Goal: Information Seeking & Learning: Check status

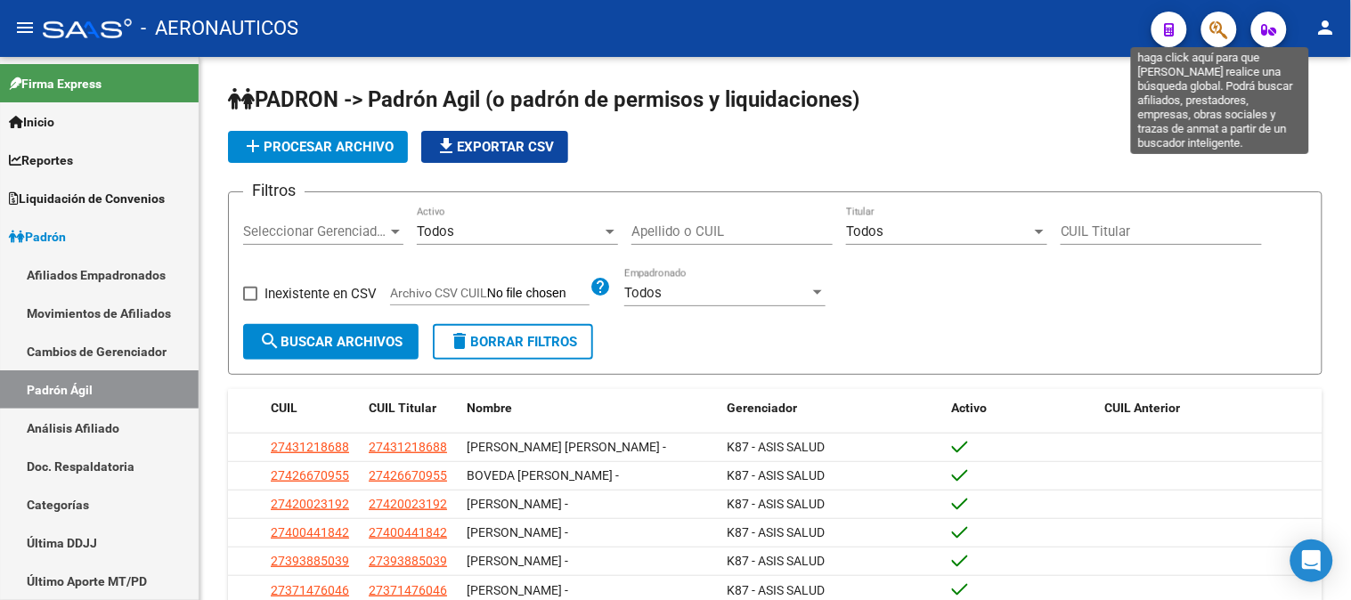
click at [1224, 30] on icon "button" at bounding box center [1219, 30] width 18 height 20
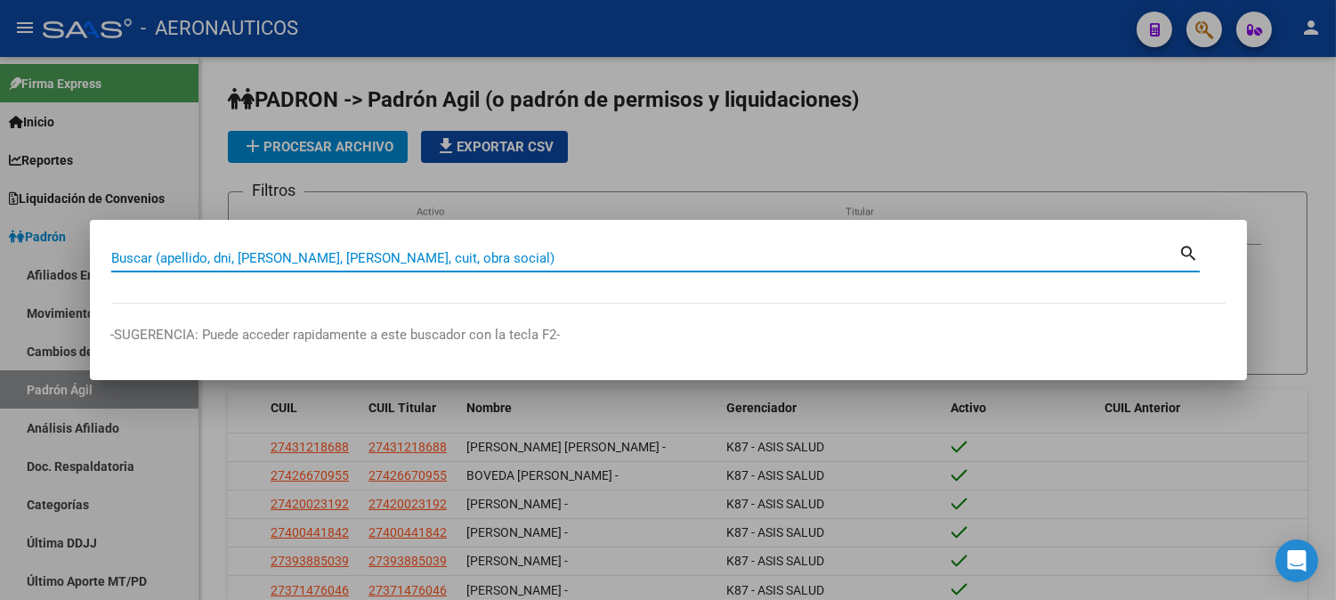
click at [535, 256] on input "Buscar (apellido, dni, [PERSON_NAME], [PERSON_NAME], cuit, obra social)" at bounding box center [645, 258] width 1068 height 16
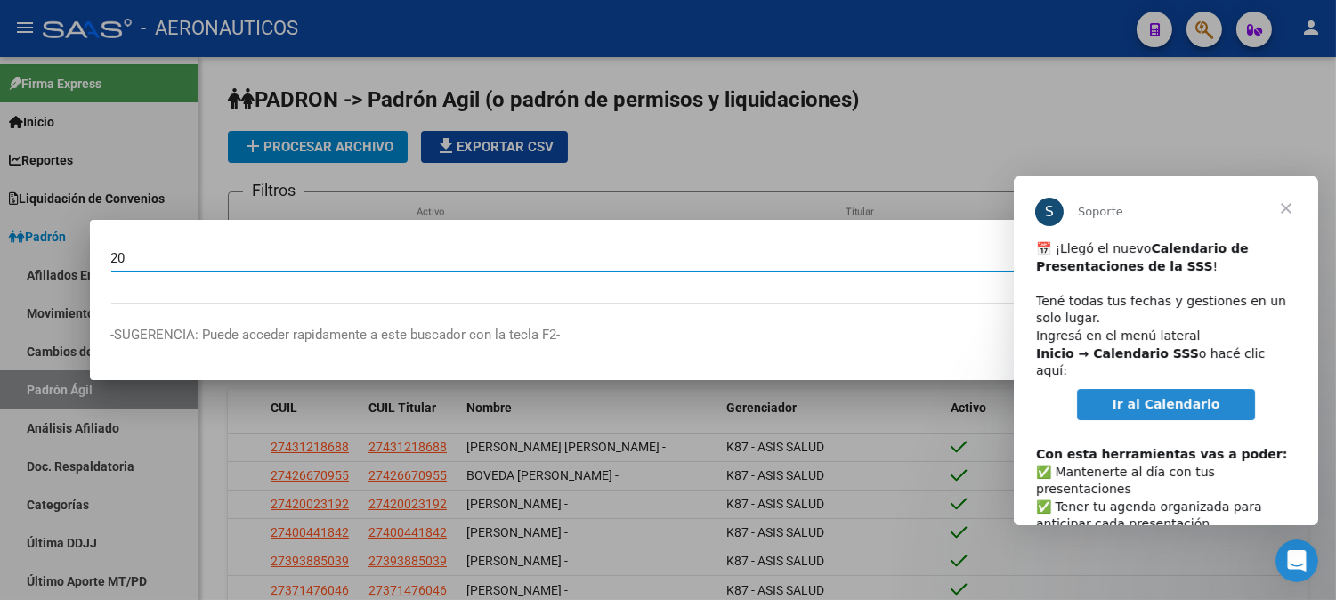
paste input "30680887361"
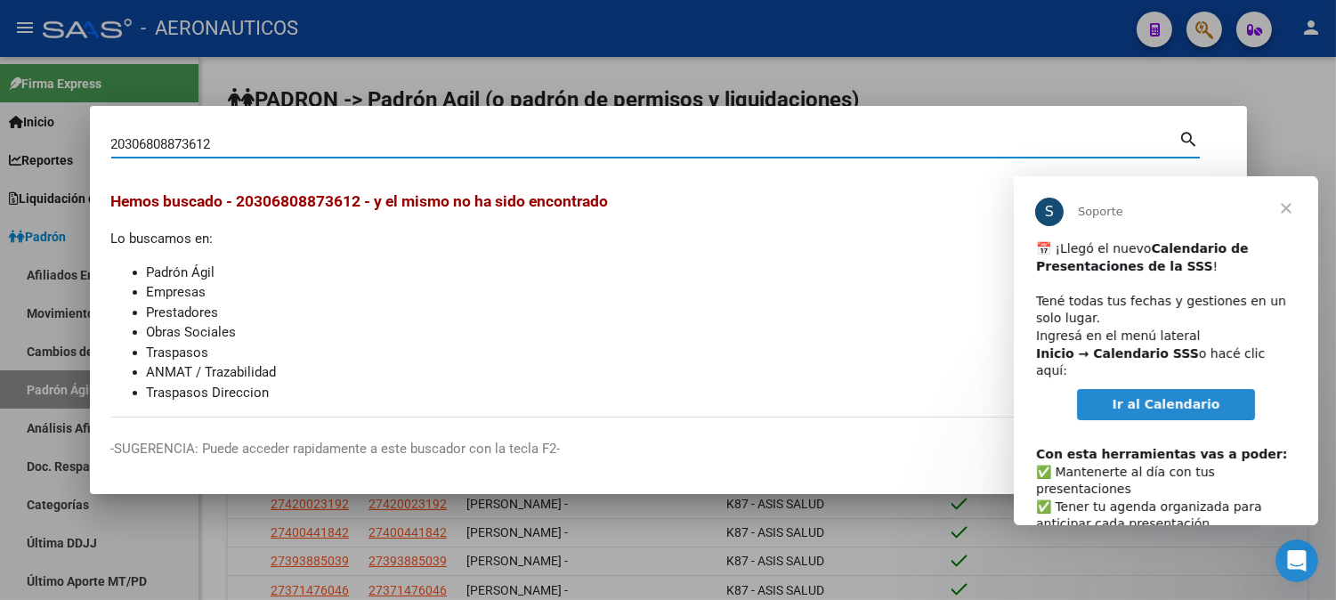
click at [1284, 215] on span "Cerrar" at bounding box center [1286, 208] width 64 height 64
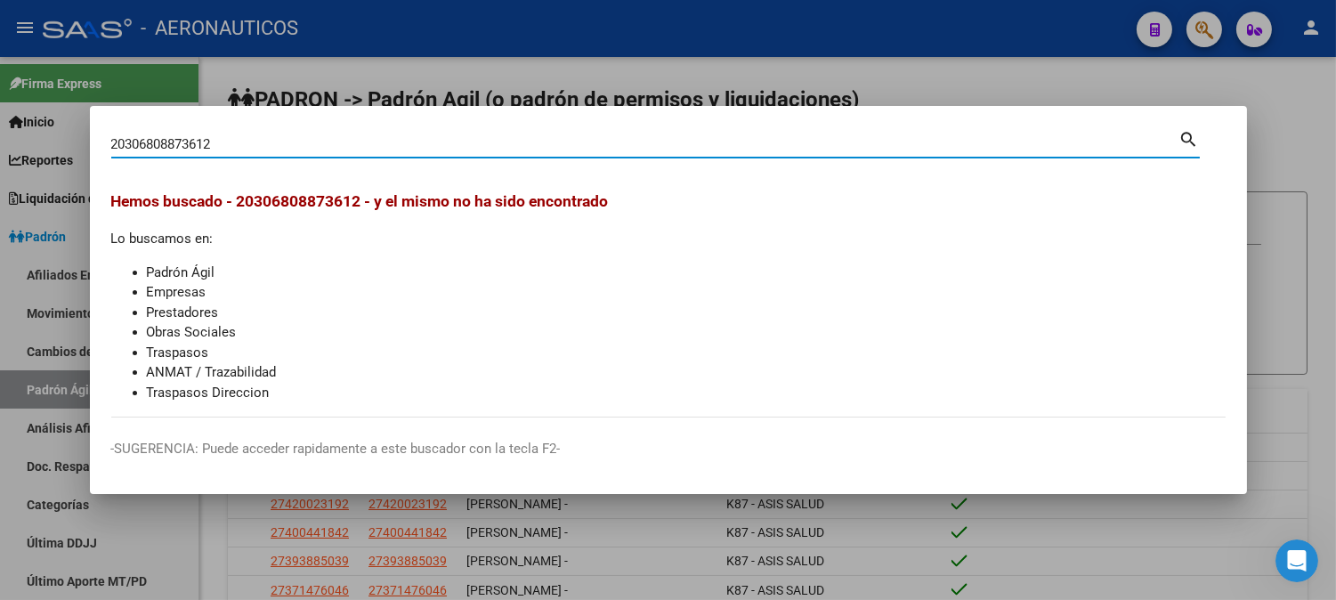
drag, startPoint x: 96, startPoint y: 110, endPoint x: 0, endPoint y: 73, distance: 102.9
click at [0, 73] on div "20306808873612 Buscar (apellido, dni, cuil, nro traspaso, cuit, obra social) se…" at bounding box center [668, 300] width 1336 height 600
paste input "30680887361"
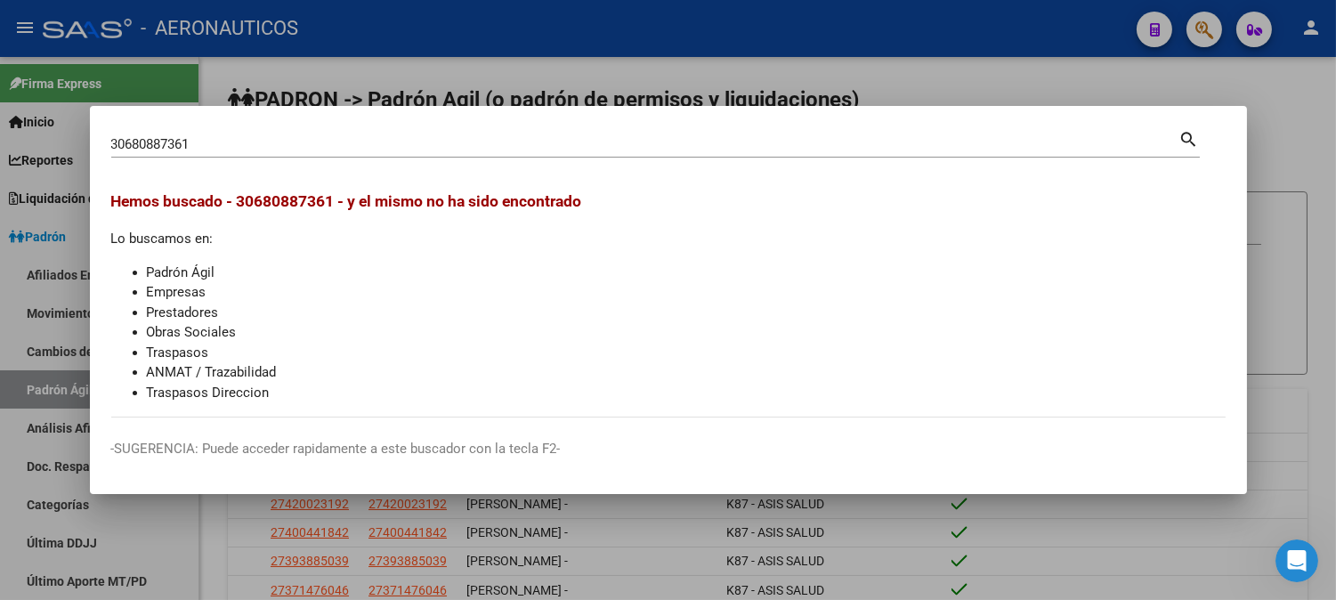
drag, startPoint x: 330, startPoint y: 155, endPoint x: 145, endPoint y: 148, distance: 185.3
click at [145, 148] on div "30680887361 Buscar (apellido, dni, [PERSON_NAME], [PERSON_NAME], cuit, obra soc…" at bounding box center [645, 144] width 1068 height 27
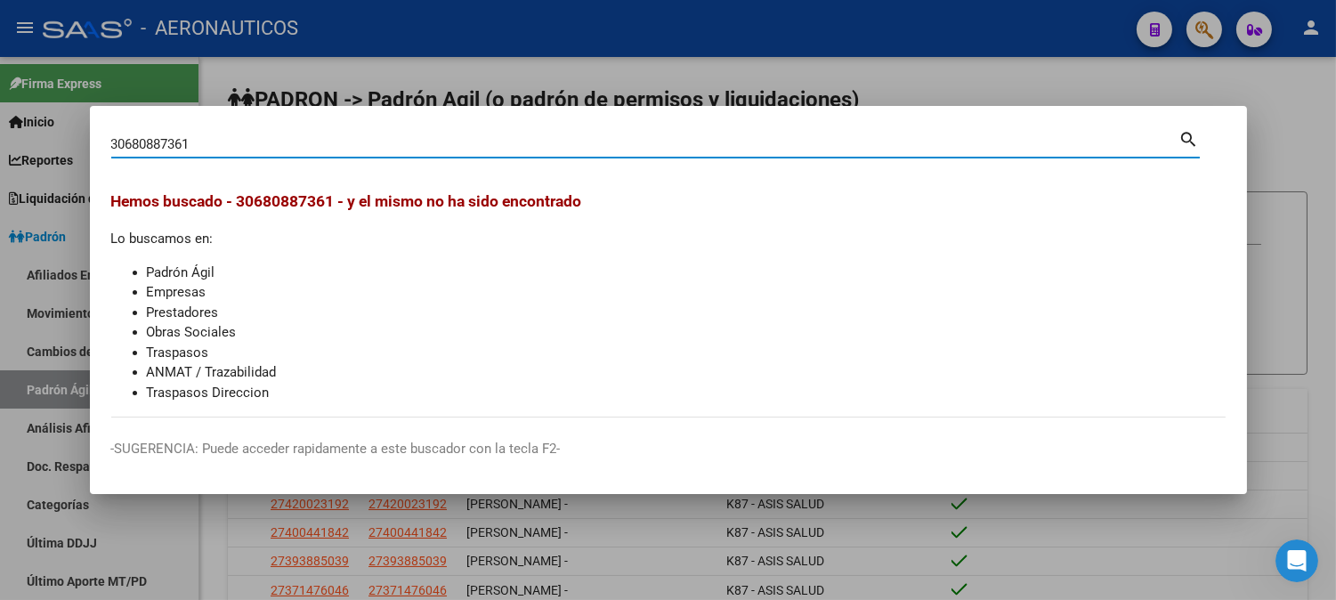
drag, startPoint x: 207, startPoint y: 150, endPoint x: 53, endPoint y: 137, distance: 153.6
click at [53, 137] on div "30680887361 Buscar (apellido, dni, cuil, nro traspaso, cuit, obra social) searc…" at bounding box center [668, 300] width 1336 height 600
paste input "20-24203773-2"
type input "20242037732"
